Goal: Find specific page/section: Find specific page/section

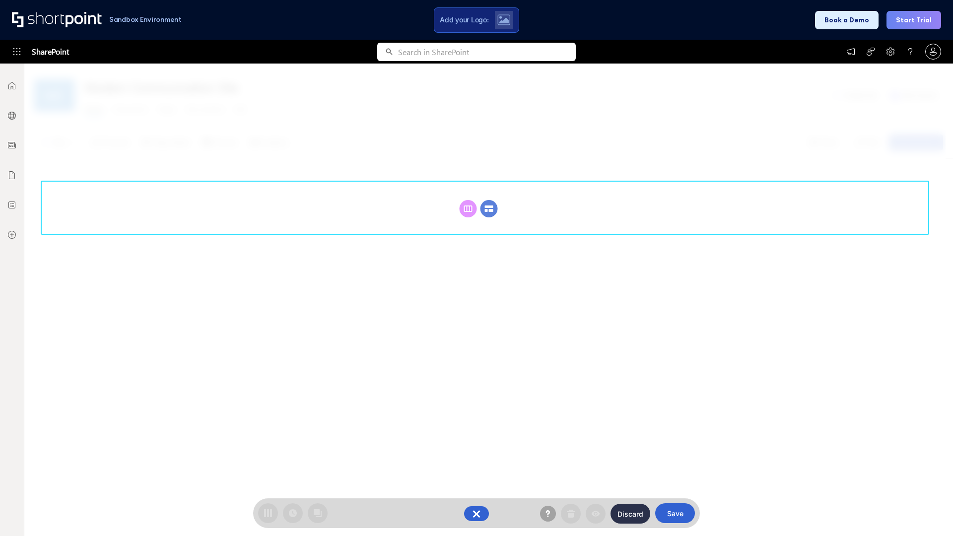
click at [489, 209] on circle at bounding box center [489, 208] width 17 height 17
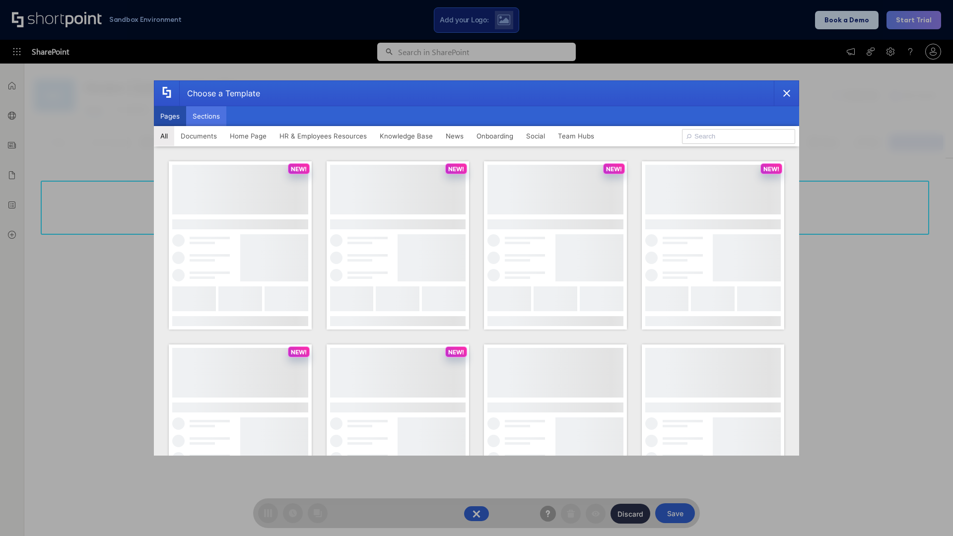
click at [206, 116] on button "Sections" at bounding box center [206, 116] width 40 height 20
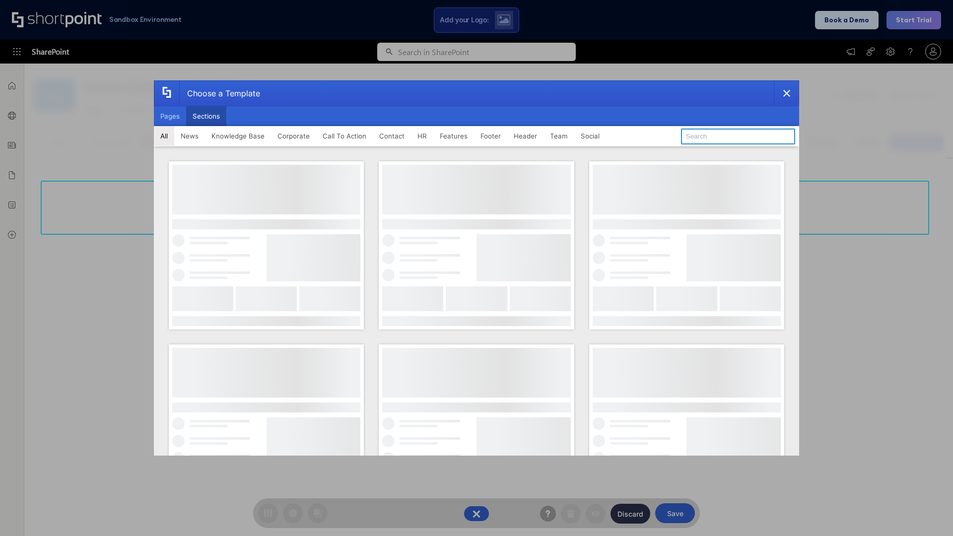
type input "Company Policy"
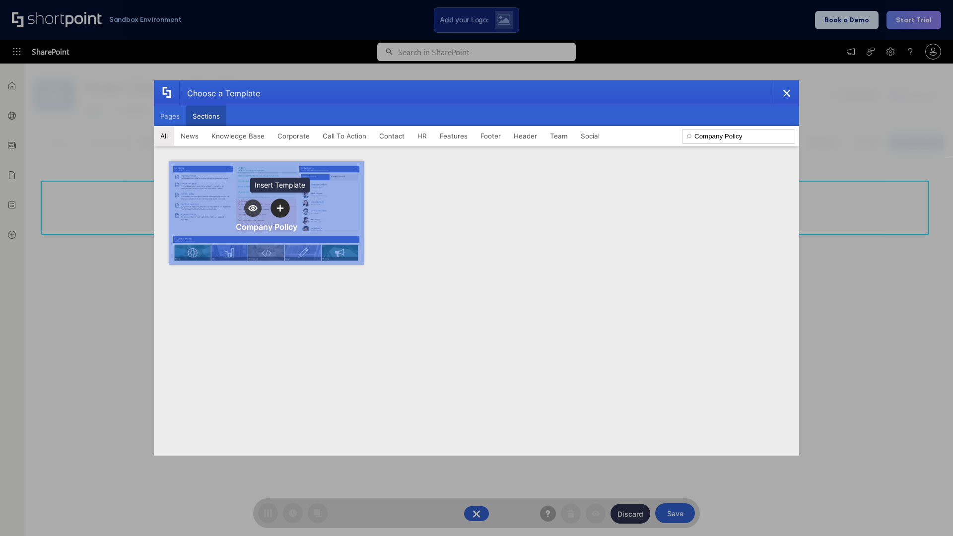
click at [280, 208] on icon "template selector" at bounding box center [280, 208] width 7 height 7
